Goal: Information Seeking & Learning: Check status

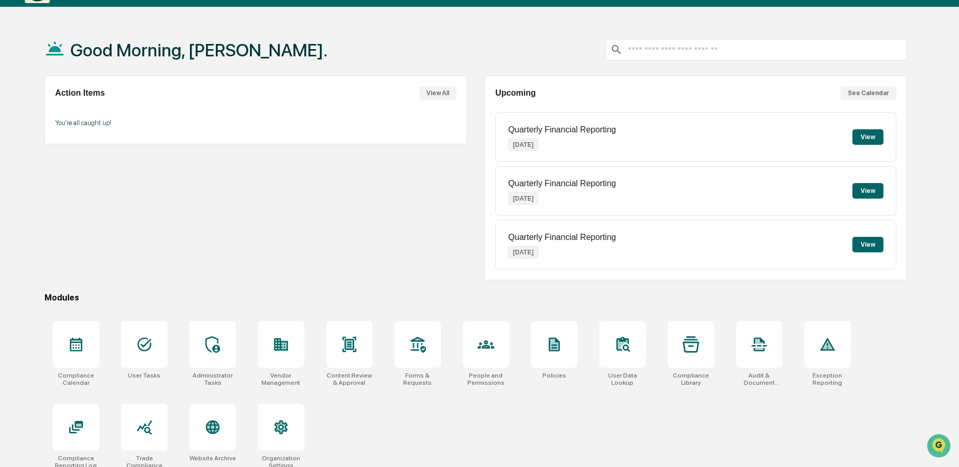
scroll to position [49, 0]
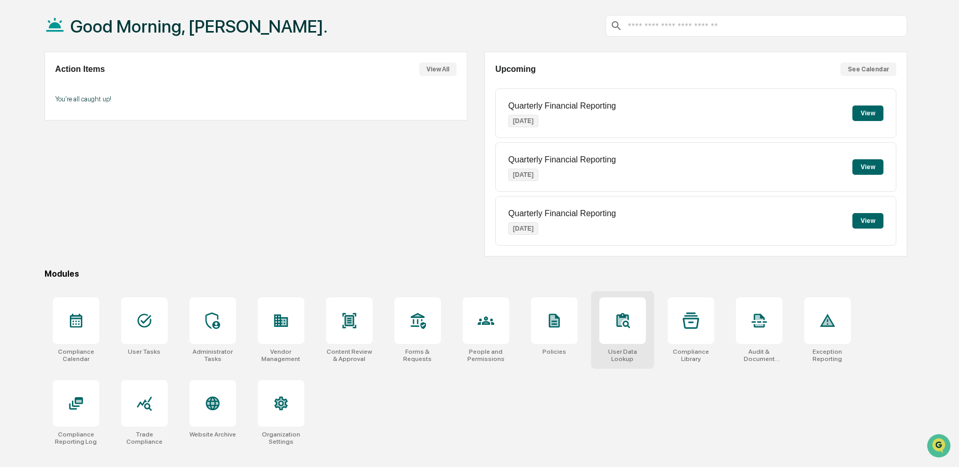
click at [619, 323] on icon at bounding box center [622, 321] width 10 height 10
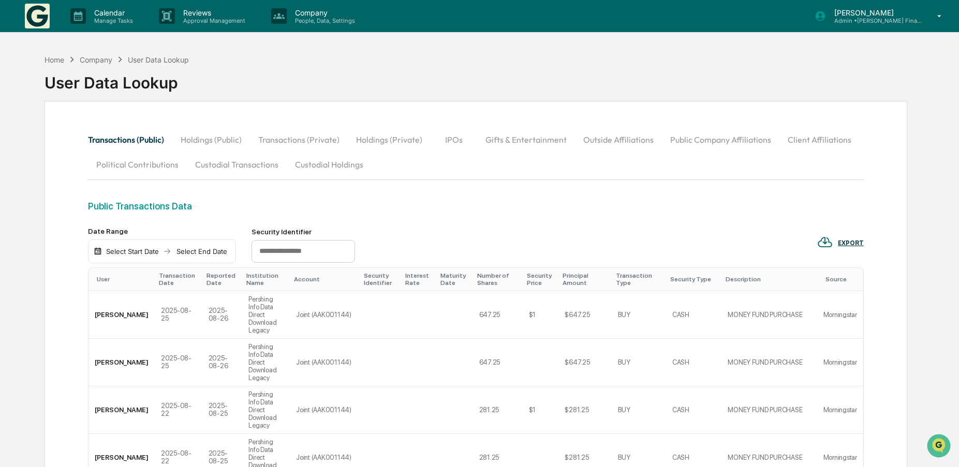
click at [88, 58] on div "Company" at bounding box center [96, 59] width 33 height 9
click at [170, 61] on div "User Data Lookup" at bounding box center [158, 59] width 61 height 9
click at [48, 59] on div "Home" at bounding box center [54, 59] width 20 height 9
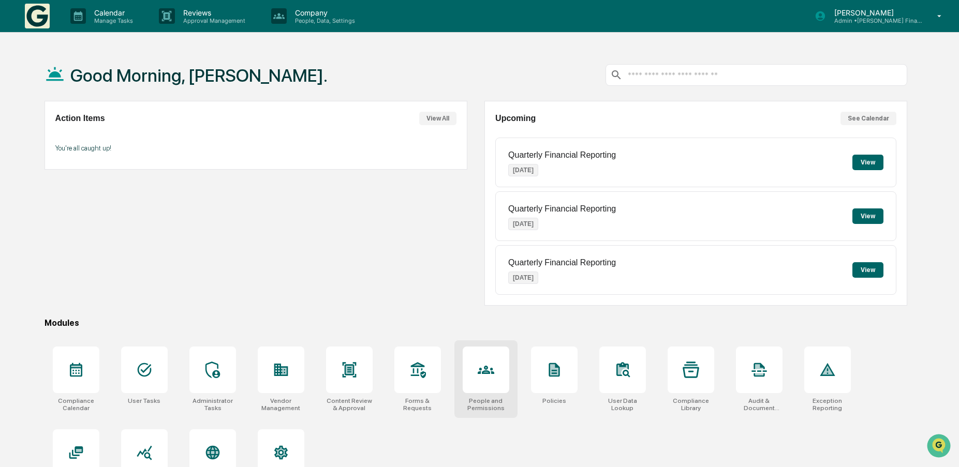
click at [488, 365] on icon at bounding box center [485, 370] width 17 height 17
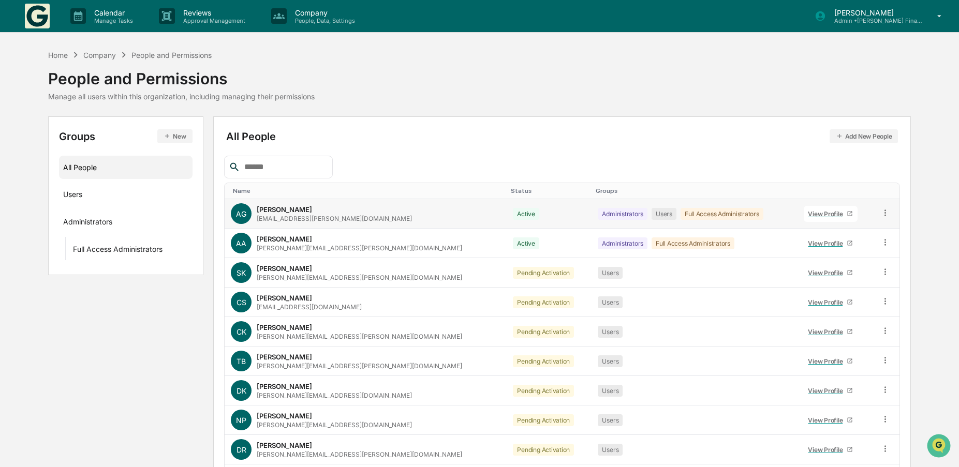
click at [808, 212] on div "View Profile" at bounding box center [827, 214] width 39 height 8
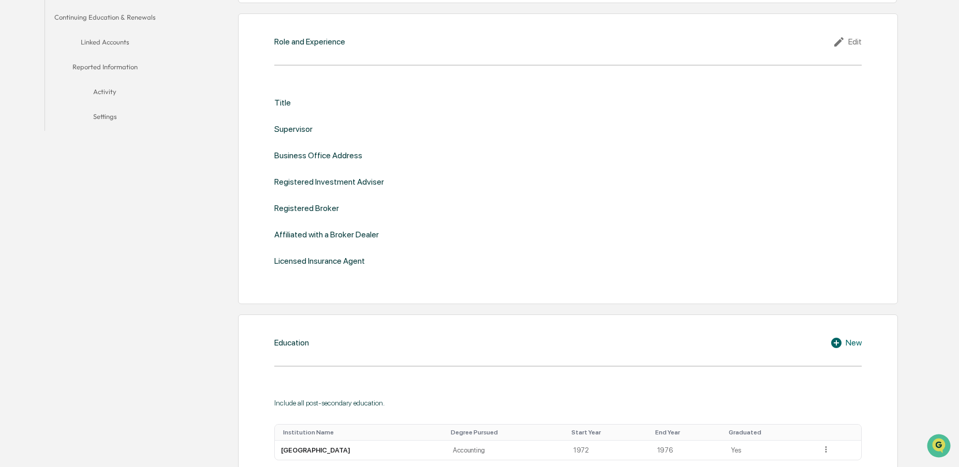
scroll to position [52, 0]
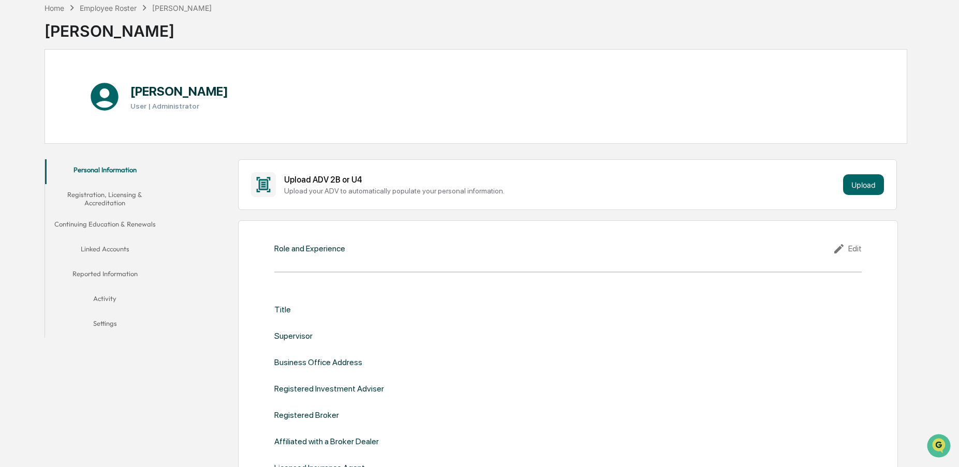
click at [96, 275] on button "Reported Information" at bounding box center [105, 275] width 120 height 25
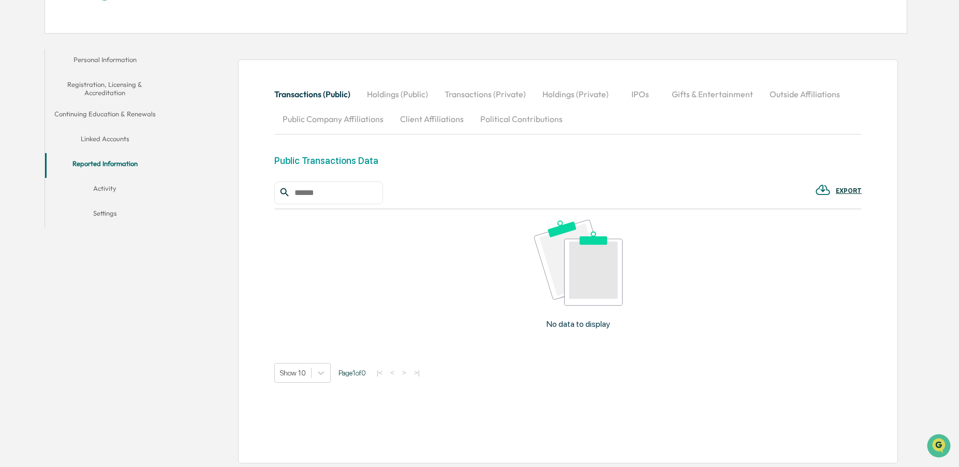
scroll to position [163, 0]
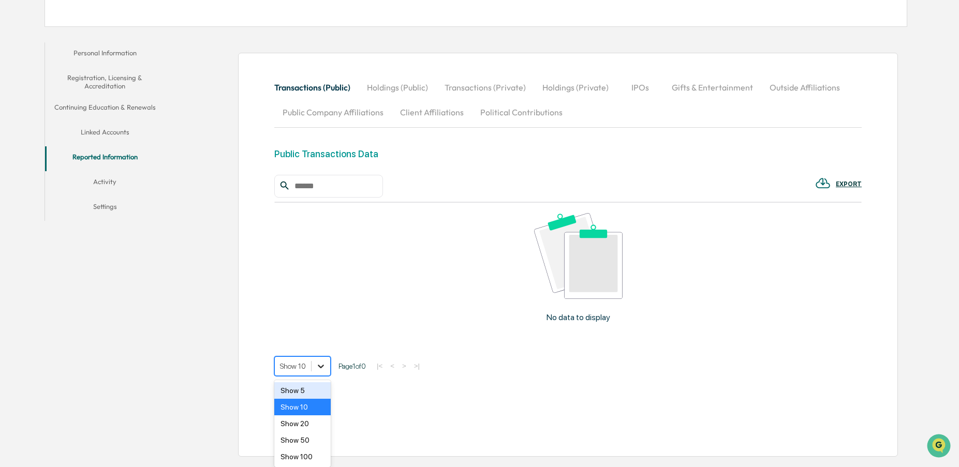
click at [322, 371] on icon at bounding box center [321, 366] width 10 height 10
click at [303, 459] on div "Show 100" at bounding box center [302, 457] width 56 height 17
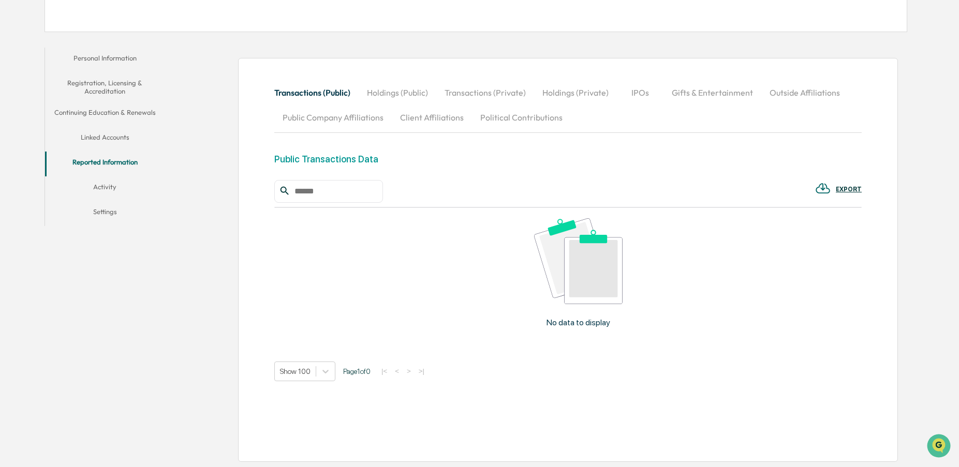
click at [183, 263] on div "Transactions (Public) Holdings (Public) Transactions (Private) Holdings (Privat…" at bounding box center [538, 254] width 737 height 425
click at [399, 89] on button "Holdings (Public)" at bounding box center [397, 92] width 78 height 25
click at [223, 255] on div "Transactions (Public) Holdings (Public) Transactions (Private) Holdings (Privat…" at bounding box center [538, 254] width 737 height 425
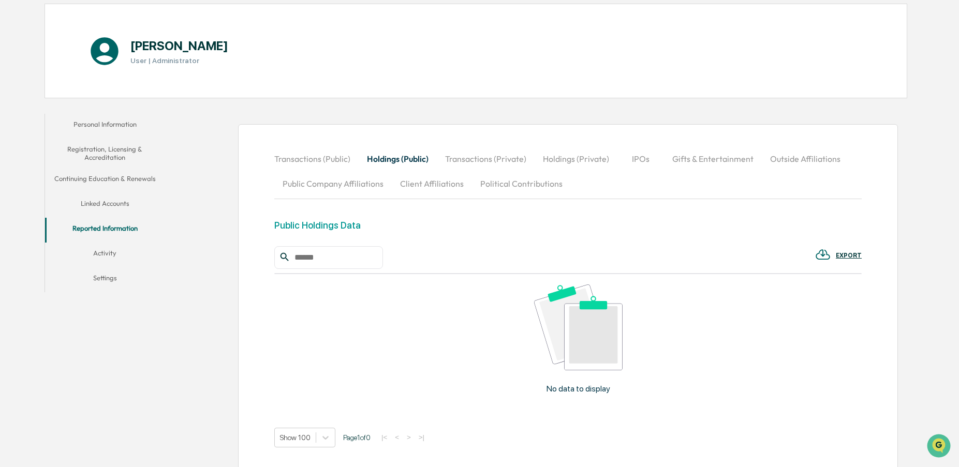
scroll to position [0, 0]
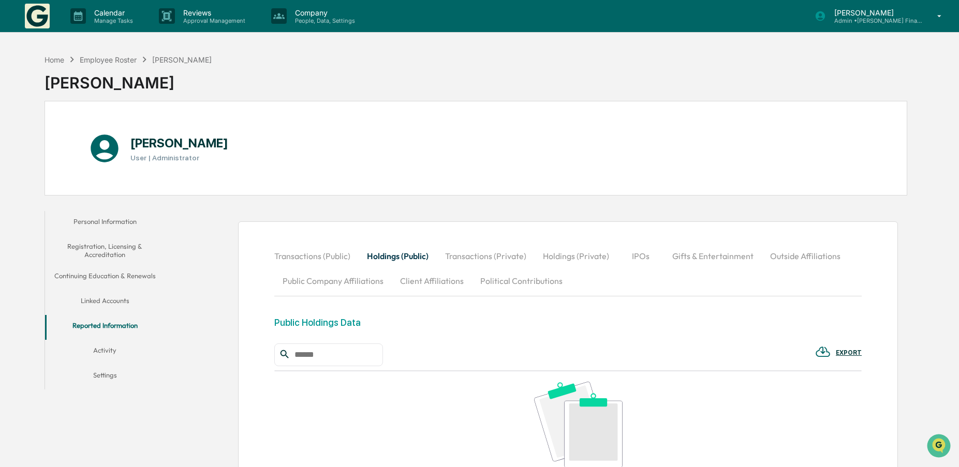
click at [104, 324] on button "Reported Information" at bounding box center [105, 327] width 120 height 25
click at [96, 218] on button "Personal Information" at bounding box center [105, 223] width 120 height 25
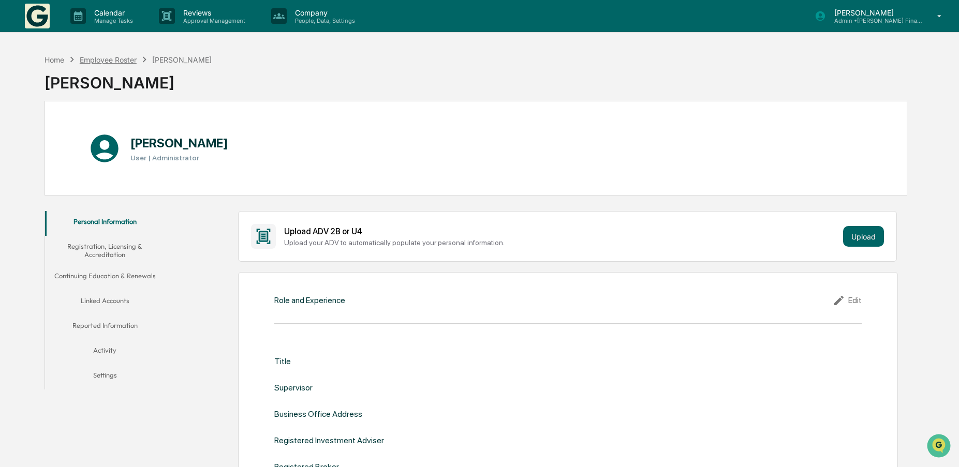
click at [112, 58] on div "Employee Roster" at bounding box center [108, 59] width 57 height 9
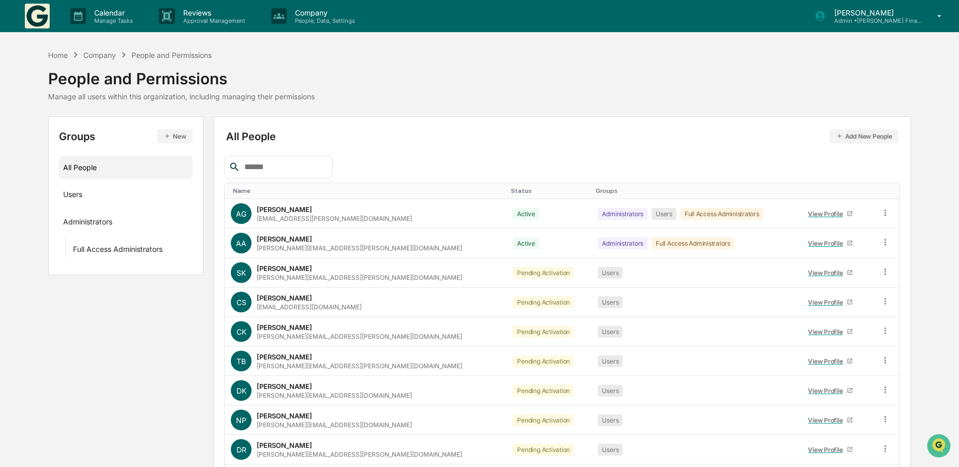
click at [280, 163] on input "text" at bounding box center [284, 166] width 88 height 13
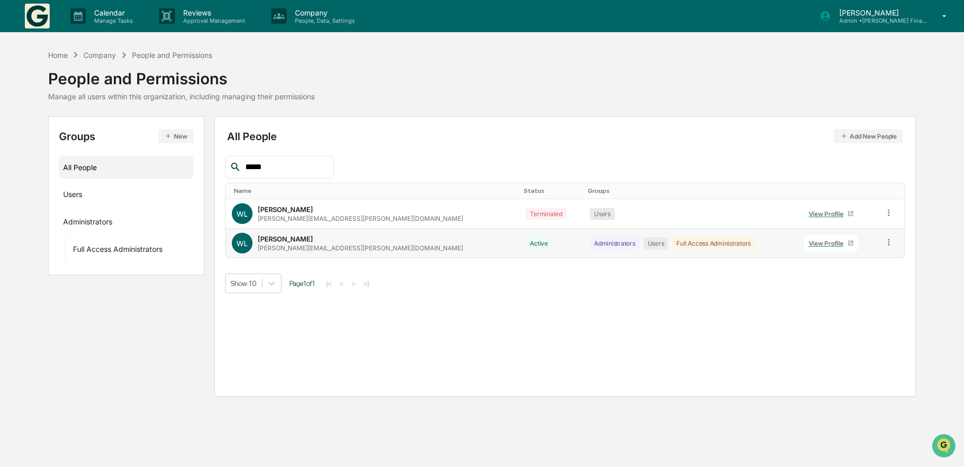
type input "*****"
click at [809, 244] on div "View Profile" at bounding box center [828, 244] width 39 height 8
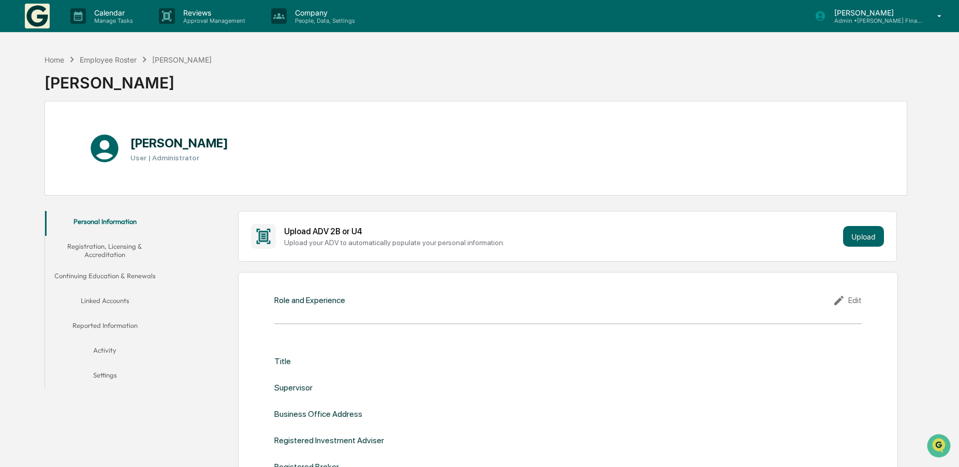
click at [89, 320] on button "Reported Information" at bounding box center [105, 327] width 120 height 25
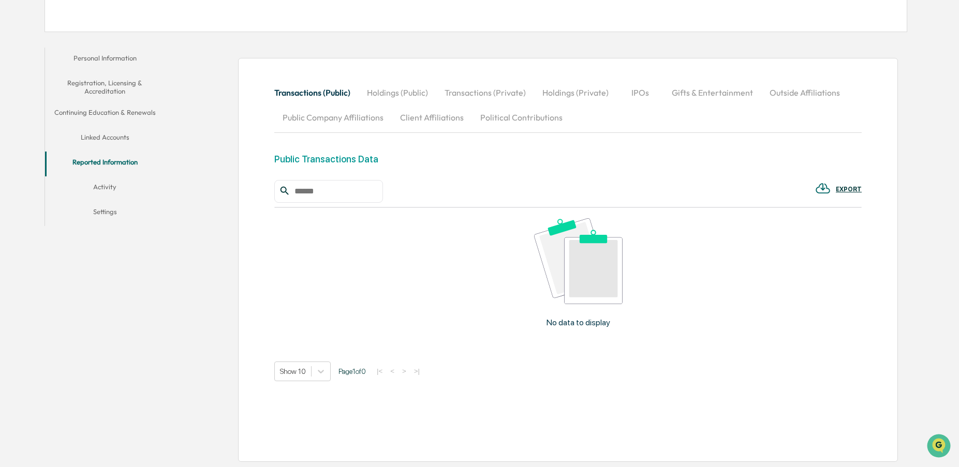
click at [395, 92] on button "Holdings (Public)" at bounding box center [397, 92] width 78 height 25
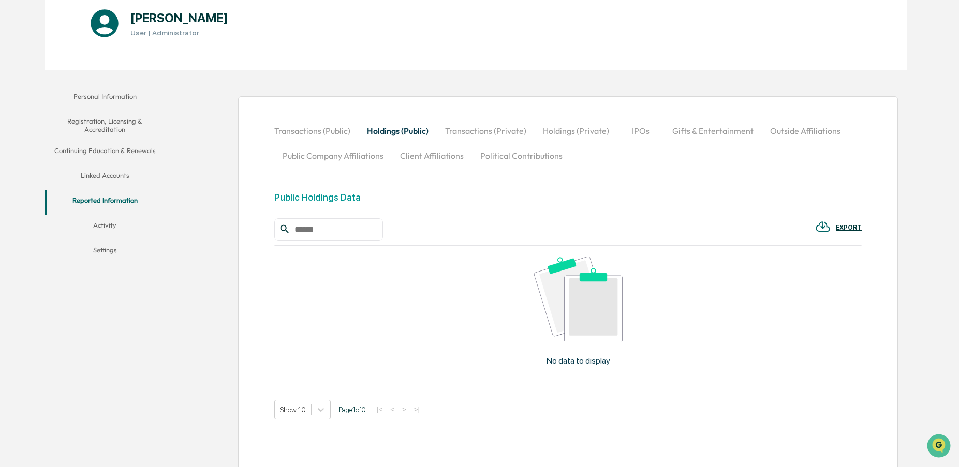
scroll to position [163, 0]
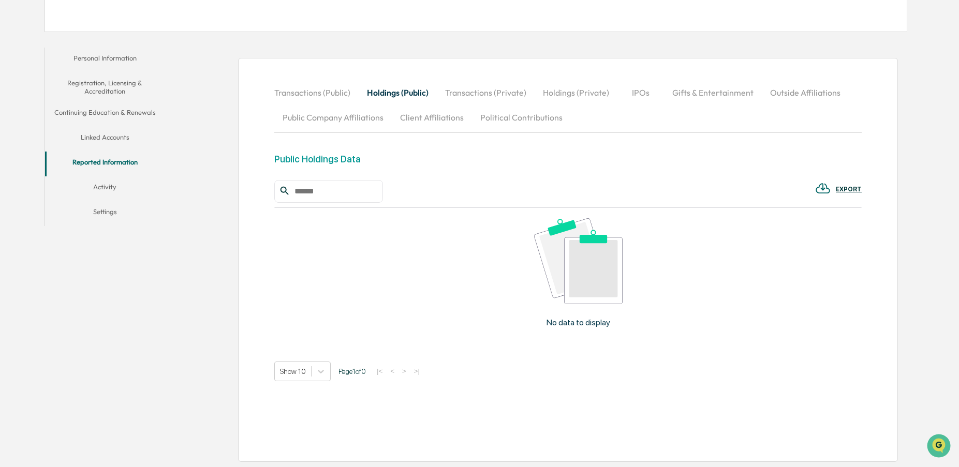
click at [472, 89] on button "Transactions (Private)" at bounding box center [486, 92] width 98 height 25
click at [578, 88] on button "Holdings (Private)" at bounding box center [575, 92] width 83 height 25
click at [386, 91] on button "Holdings (Public)" at bounding box center [397, 92] width 78 height 25
click at [318, 369] on icon at bounding box center [321, 371] width 10 height 10
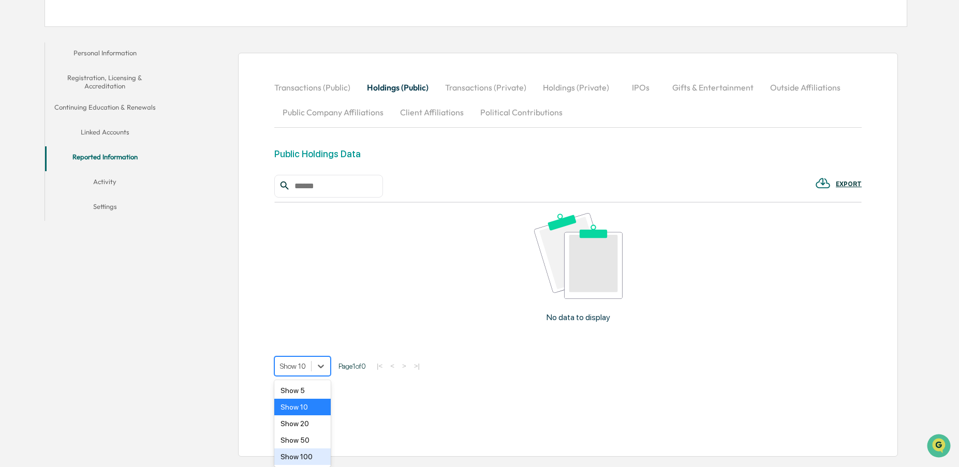
click at [307, 457] on div "Show 100" at bounding box center [302, 457] width 56 height 17
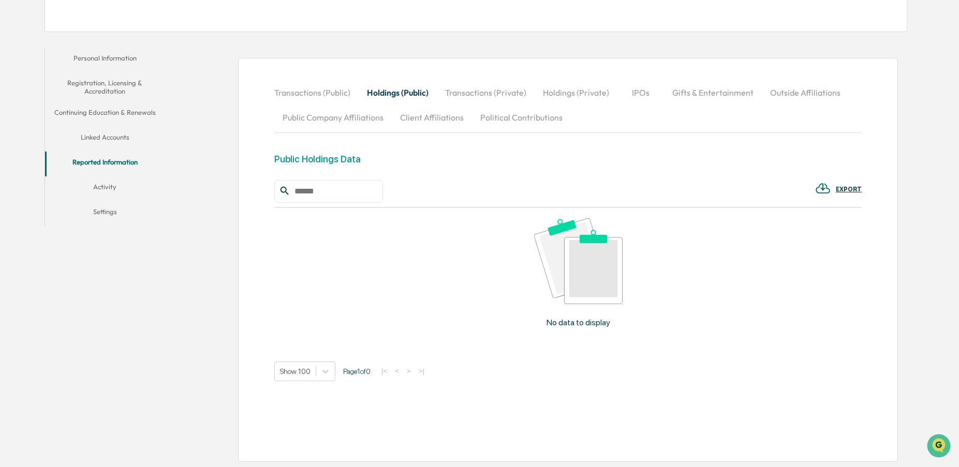
click at [190, 280] on div "Transactions (Public) Holdings (Public) Transactions (Private) Holdings (Privat…" at bounding box center [538, 254] width 737 height 425
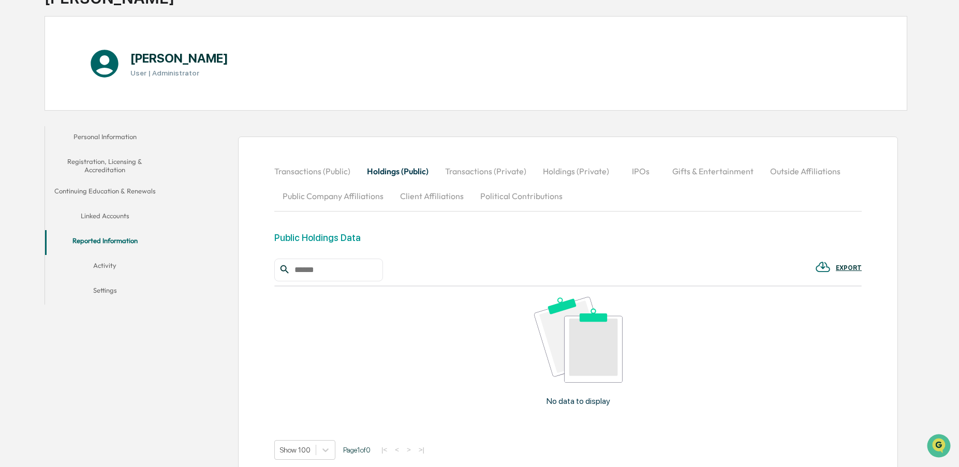
scroll to position [0, 0]
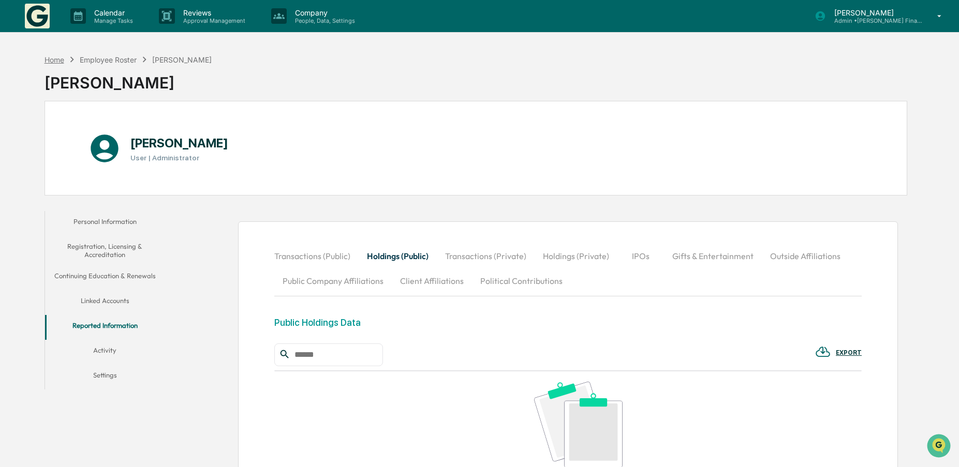
click at [52, 62] on div "Home" at bounding box center [54, 59] width 20 height 9
